Goal: Information Seeking & Learning: Find specific fact

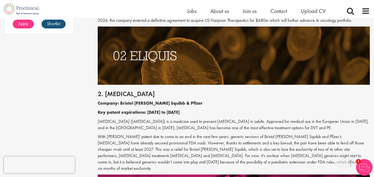
scroll to position [530, 0]
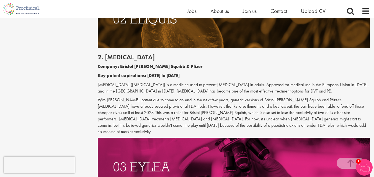
click at [124, 58] on h2 "2. [MEDICAL_DATA]" at bounding box center [234, 57] width 272 height 7
copy h2 "[MEDICAL_DATA]"
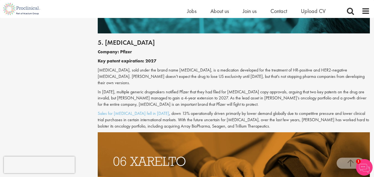
scroll to position [973, 0]
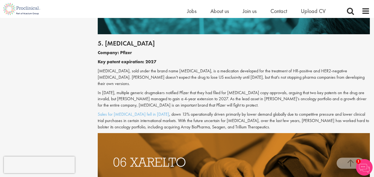
click at [114, 40] on h2 "5. [MEDICAL_DATA]" at bounding box center [234, 43] width 272 height 7
copy h2 "[MEDICAL_DATA]"
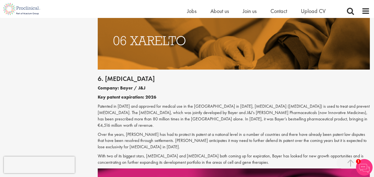
scroll to position [1106, 0]
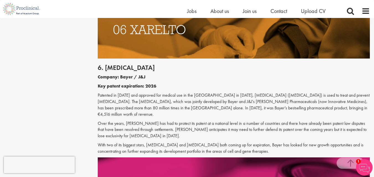
click at [117, 64] on h2 "6. [MEDICAL_DATA]" at bounding box center [234, 67] width 272 height 7
copy h2 "[MEDICAL_DATA]"
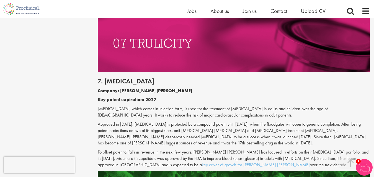
scroll to position [1250, 0]
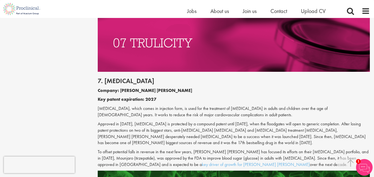
click at [121, 77] on h2 "7. [MEDICAL_DATA]" at bounding box center [234, 80] width 272 height 7
copy h2 "[MEDICAL_DATA]"
click at [121, 77] on h2 "7. [MEDICAL_DATA]" at bounding box center [234, 80] width 272 height 7
click at [128, 94] on div "7. [MEDICAL_DATA] Company: [PERSON_NAME] [PERSON_NAME] Key patent expiration: 2…" at bounding box center [234, 121] width 280 height 99
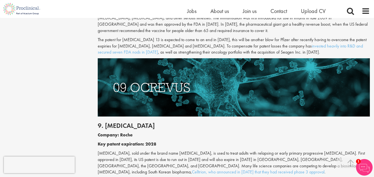
scroll to position [1504, 0]
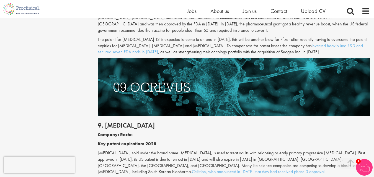
click at [124, 122] on h2 "9. [MEDICAL_DATA]" at bounding box center [234, 125] width 272 height 7
copy h2 "[MEDICAL_DATA]"
click at [173, 150] on p "[MEDICAL_DATA], sold under the brand name [MEDICAL_DATA], is used to treat adul…" at bounding box center [234, 162] width 272 height 25
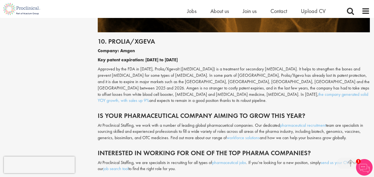
scroll to position [1737, 0]
